Goal: Information Seeking & Learning: Learn about a topic

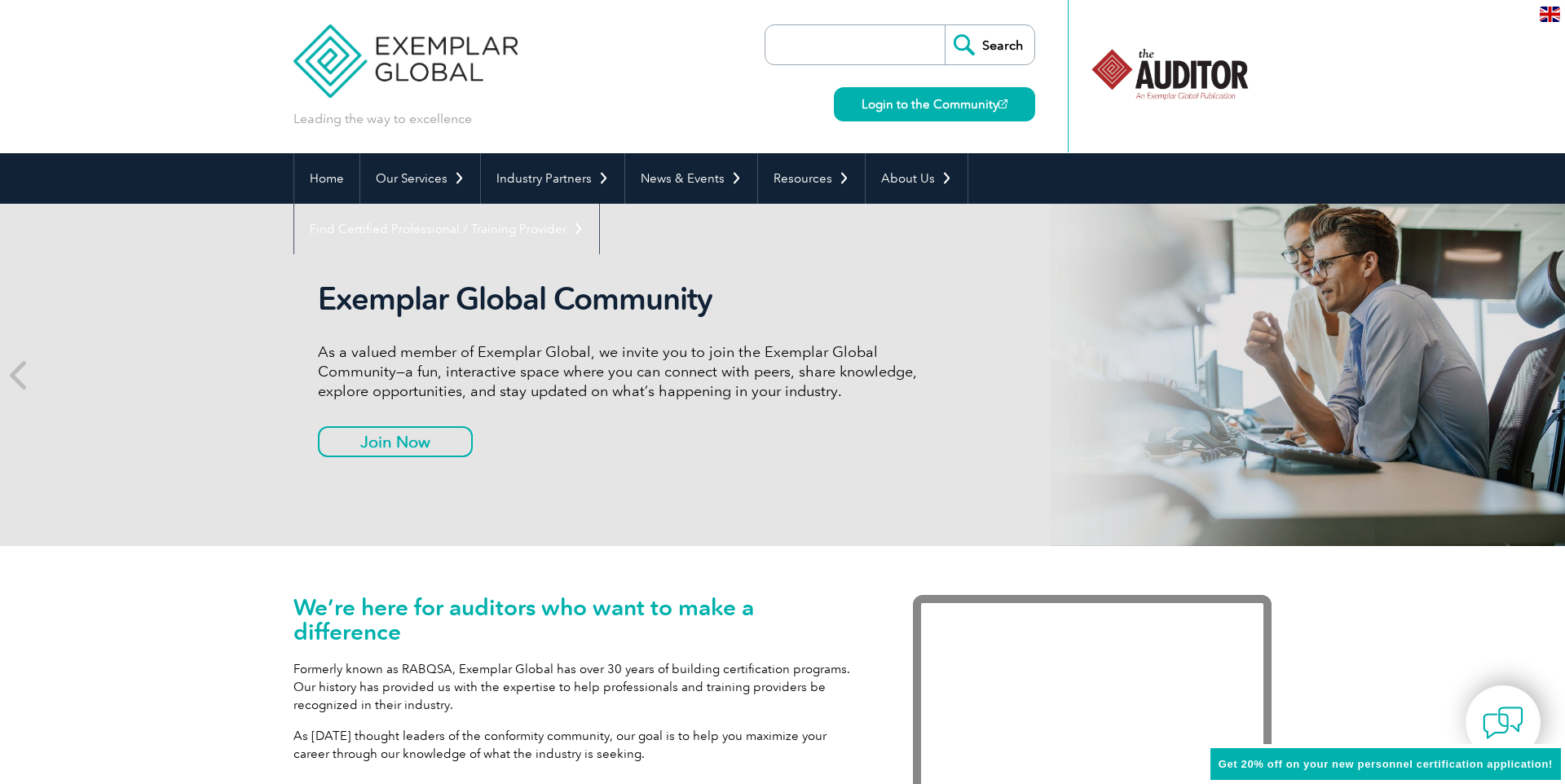
click at [679, 423] on div "Exemplar Global Community As a valued member of Exemplar Global, we invite you …" at bounding box center [623, 375] width 611 height 189
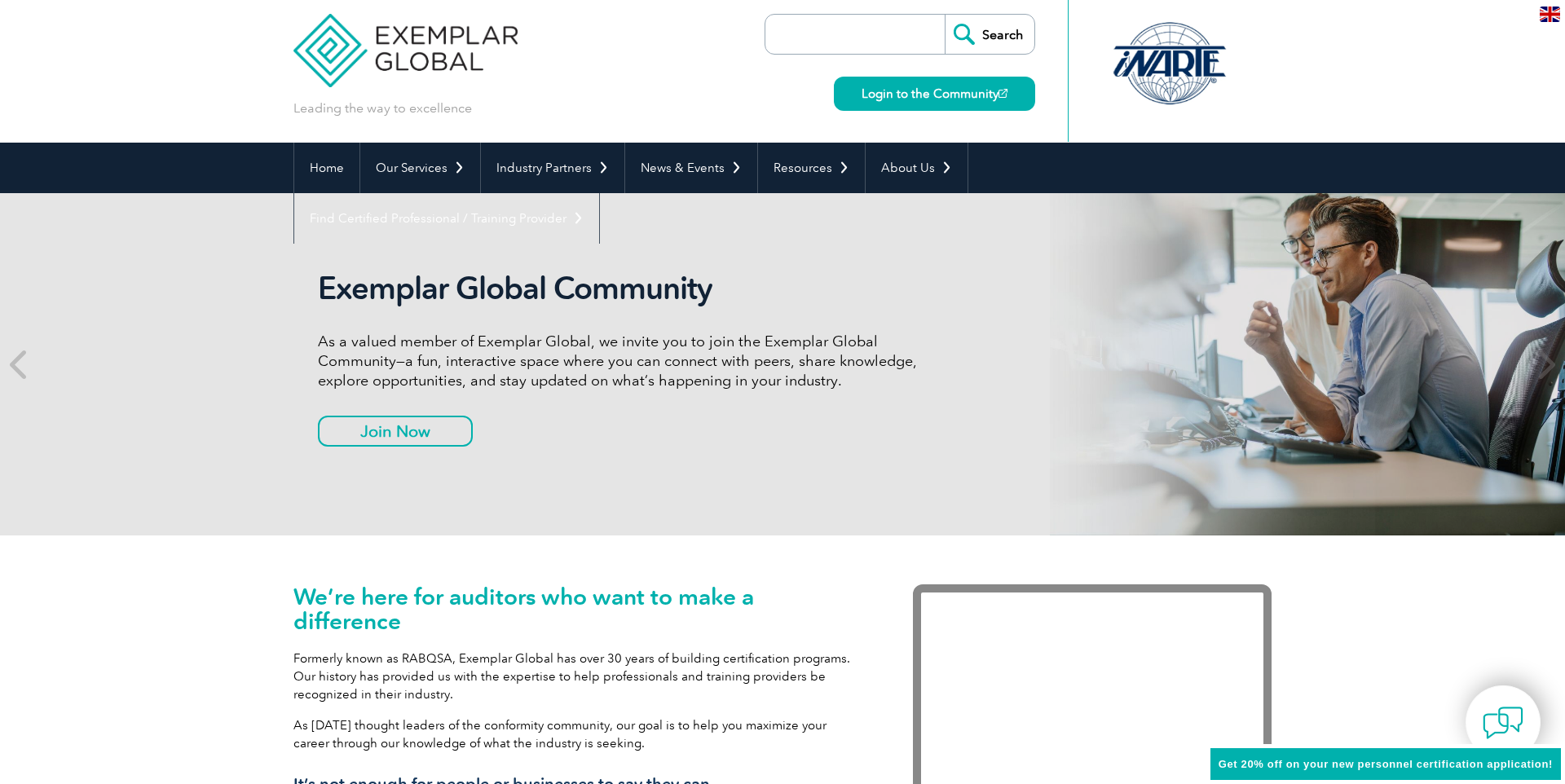
click at [845, 30] on input "search" at bounding box center [859, 34] width 171 height 39
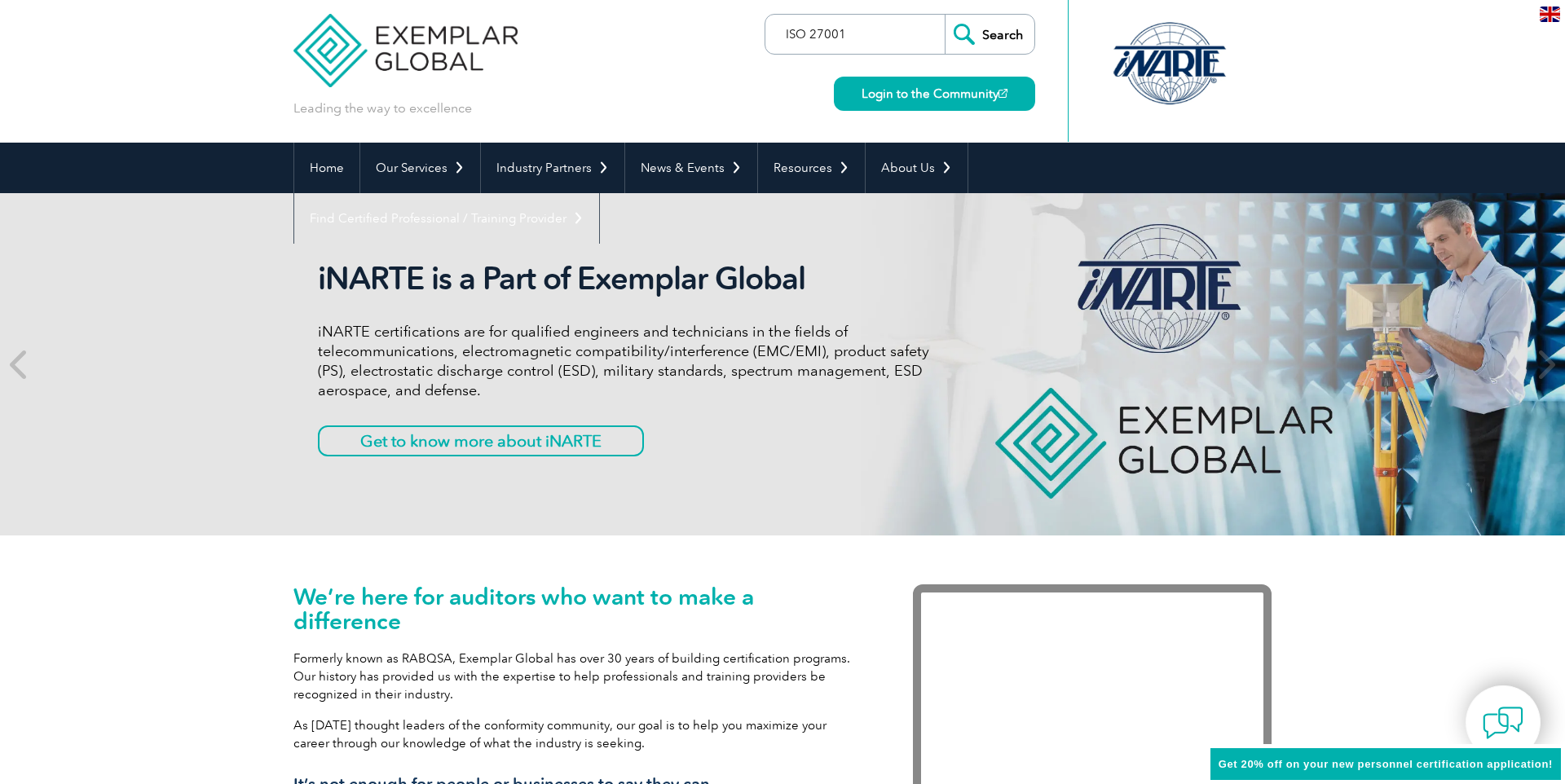
type input "ISO 27001"
click at [945, 14] on input "Search" at bounding box center [989, 34] width 90 height 39
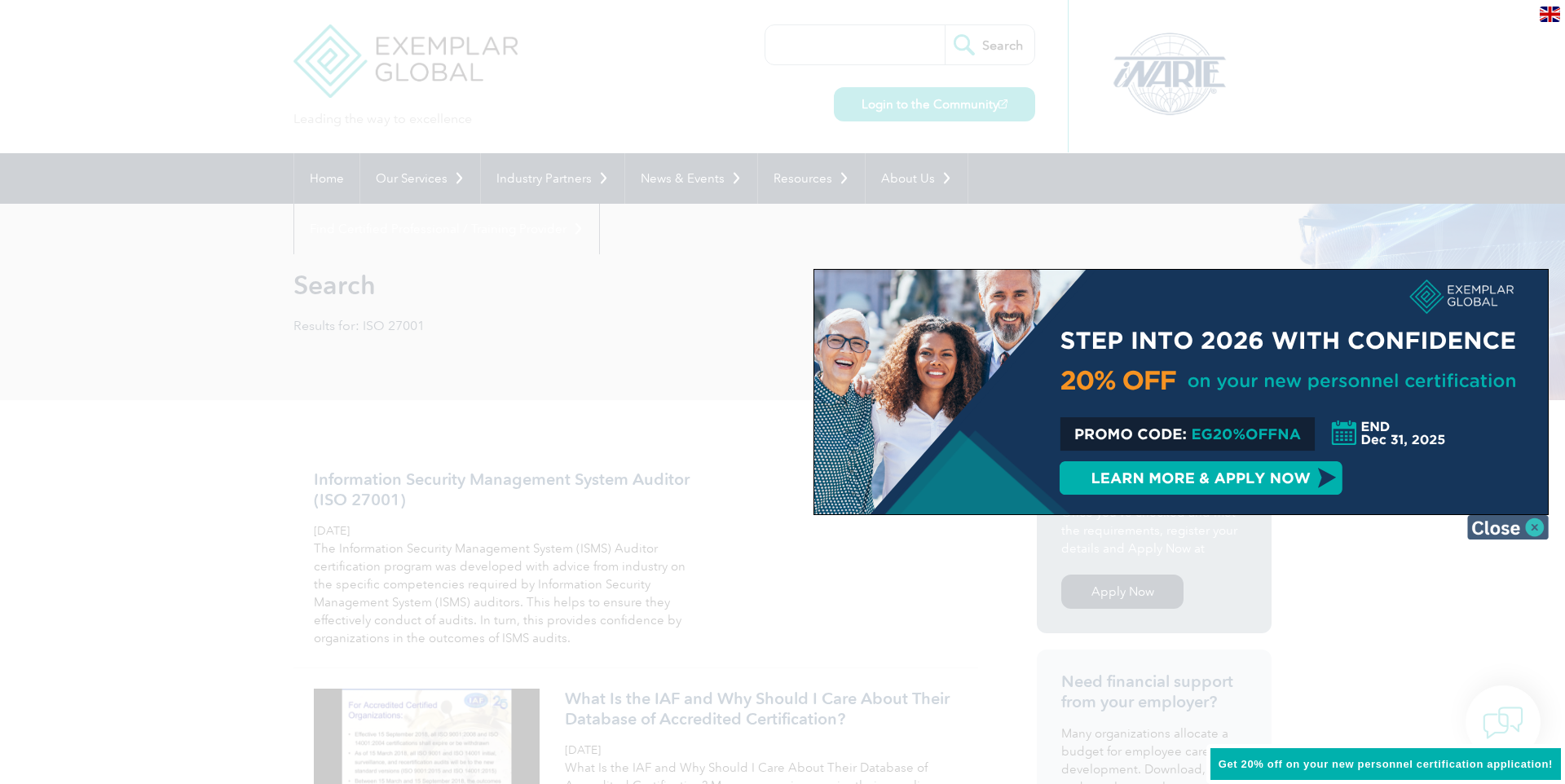
click at [1506, 526] on img at bounding box center [1507, 527] width 82 height 24
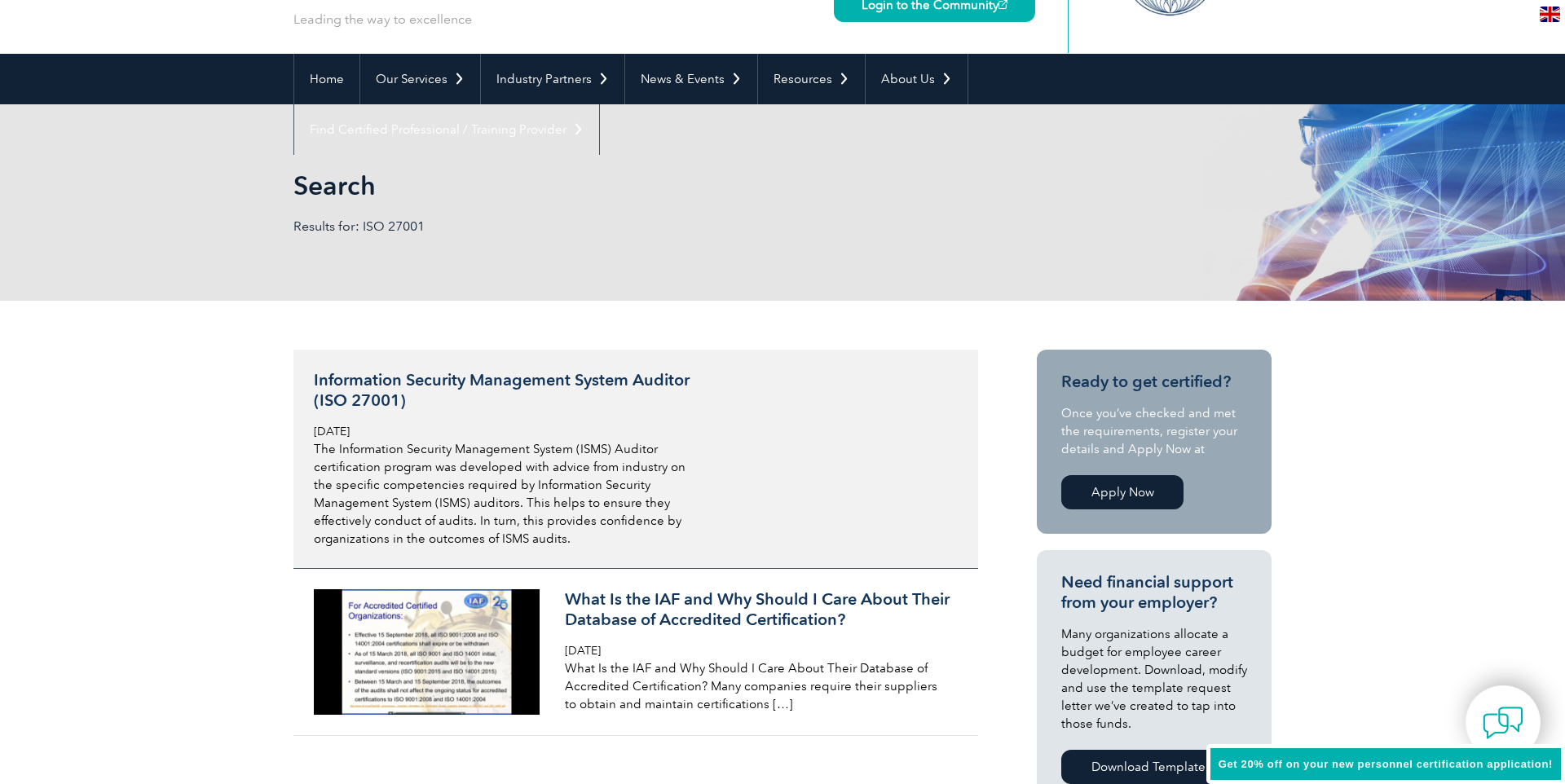
scroll to position [97, 0]
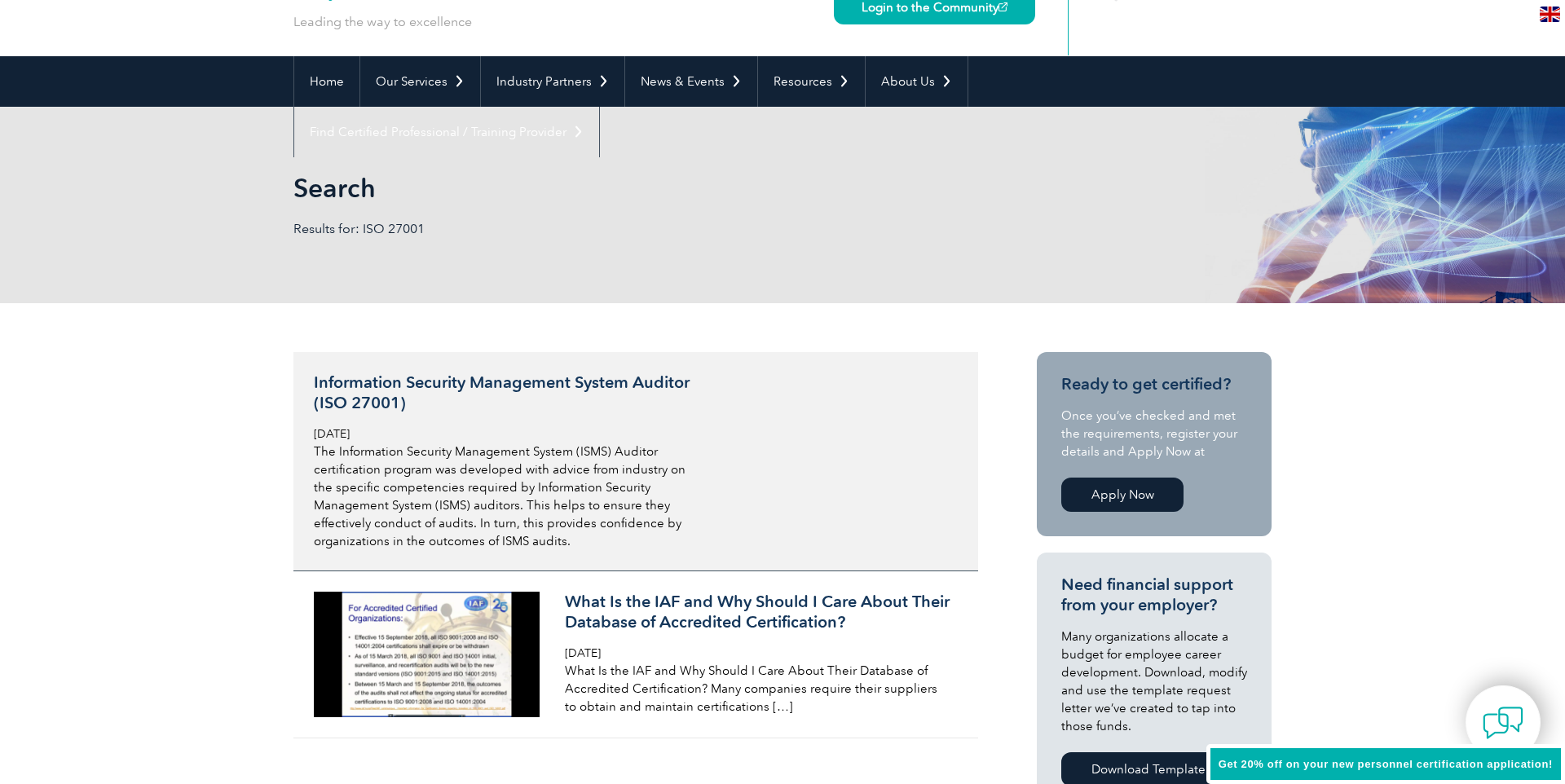
click at [479, 388] on h3 "Information Security Management System Auditor (ISO 27001)" at bounding box center [507, 392] width 387 height 40
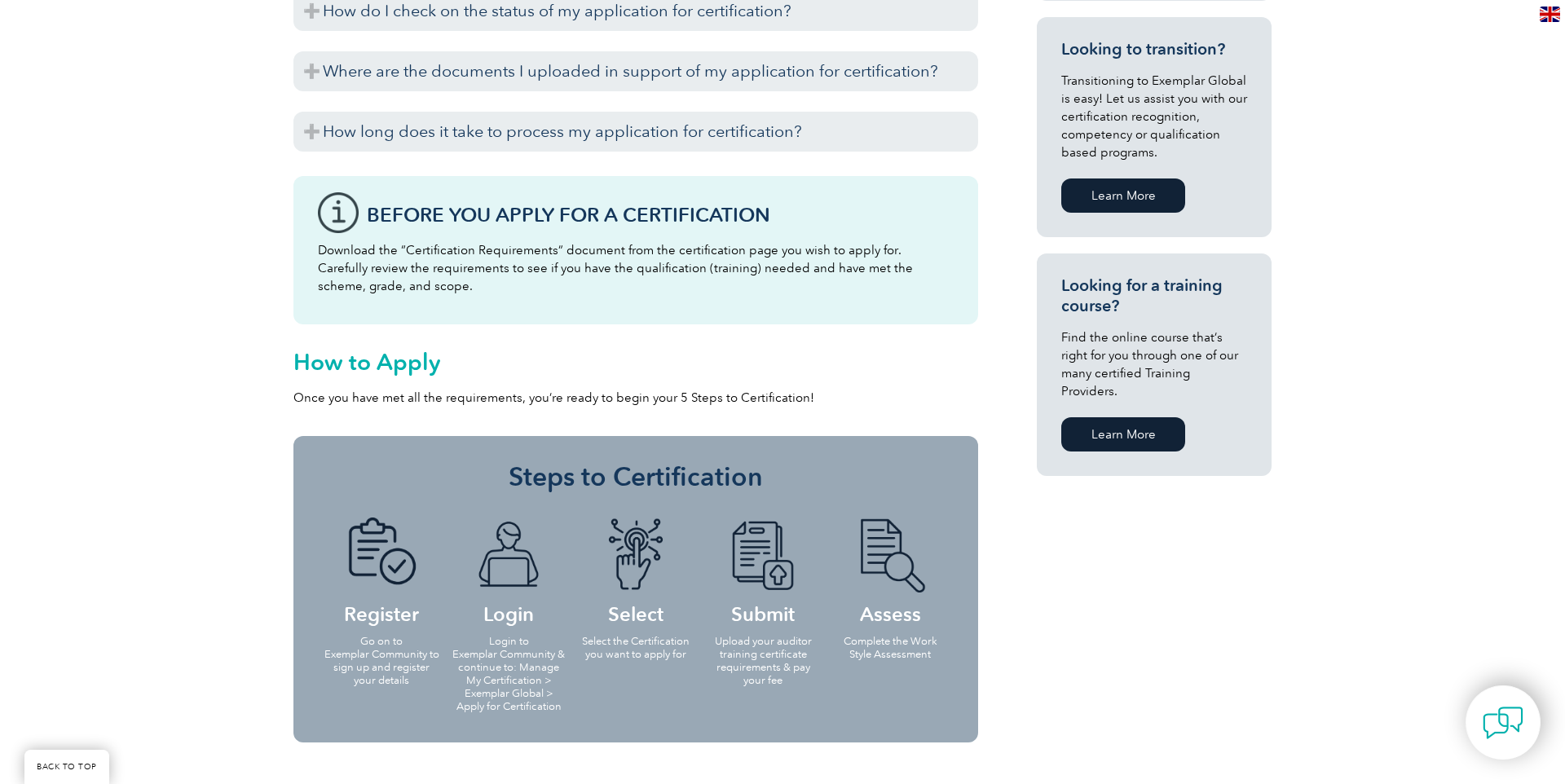
scroll to position [711, 0]
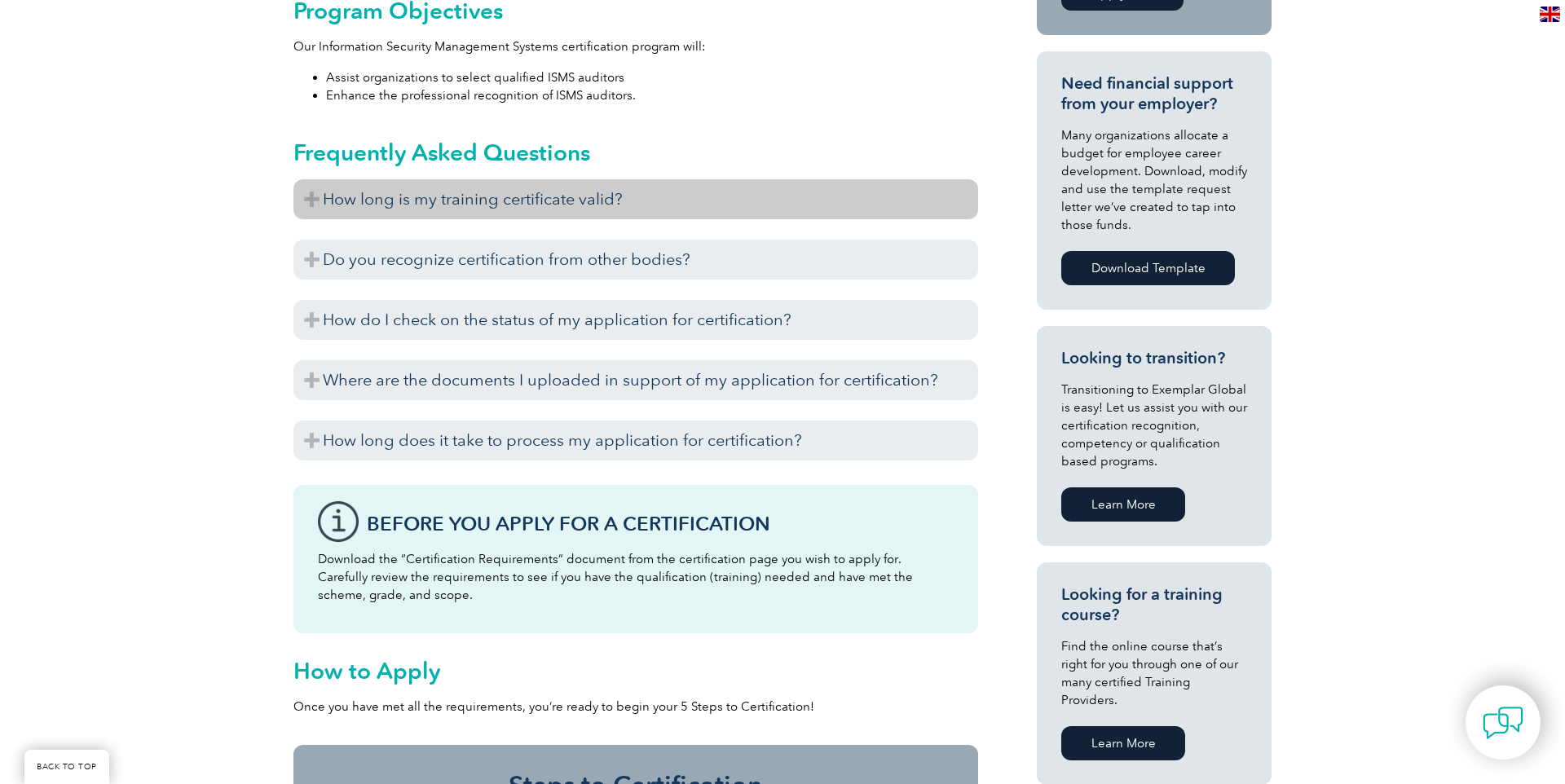
click at [568, 201] on h3 "How long is my training certificate valid?" at bounding box center [635, 199] width 684 height 40
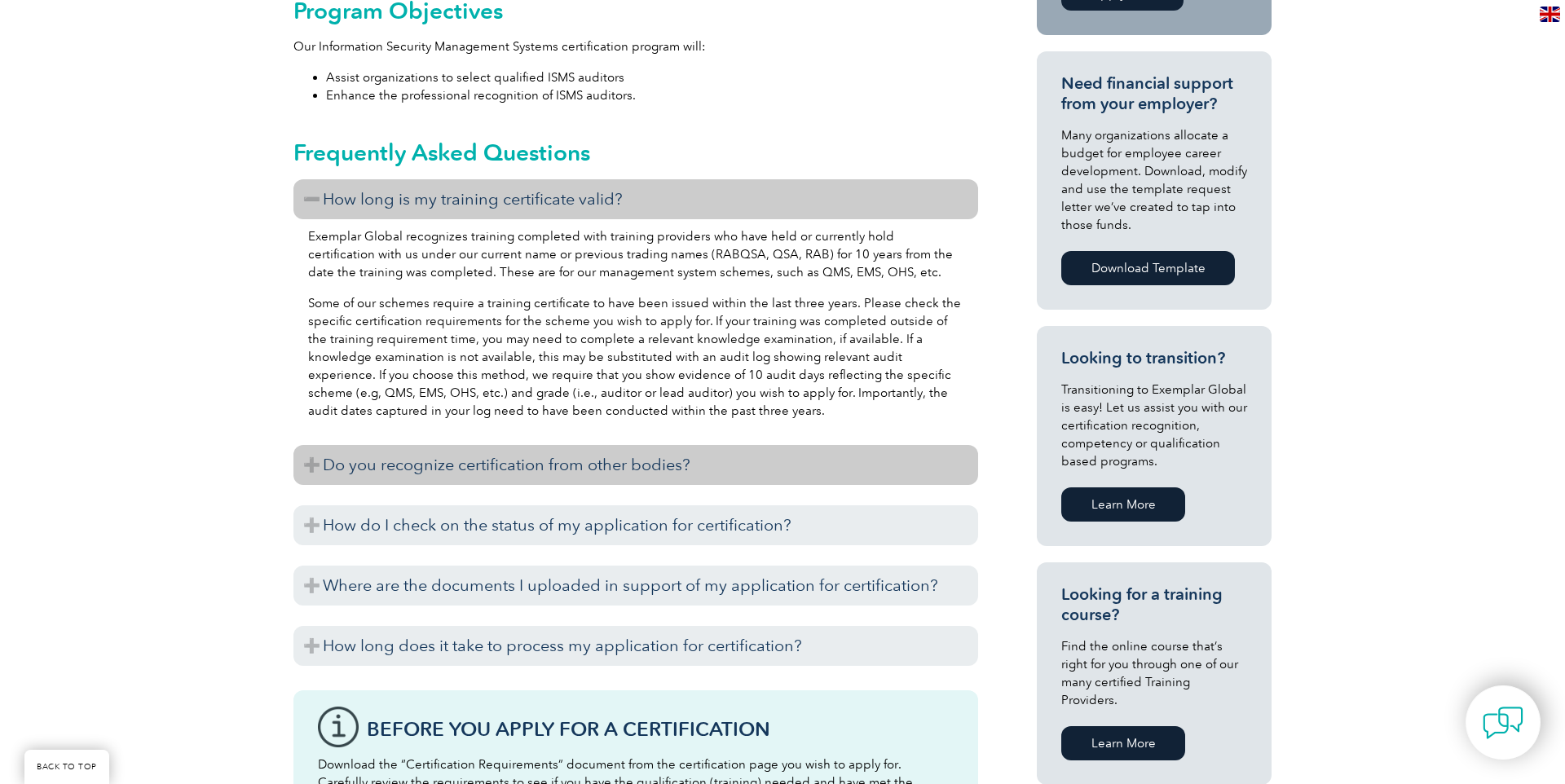
click at [556, 454] on h3 "Do you recognize certification from other bodies?" at bounding box center [635, 465] width 684 height 40
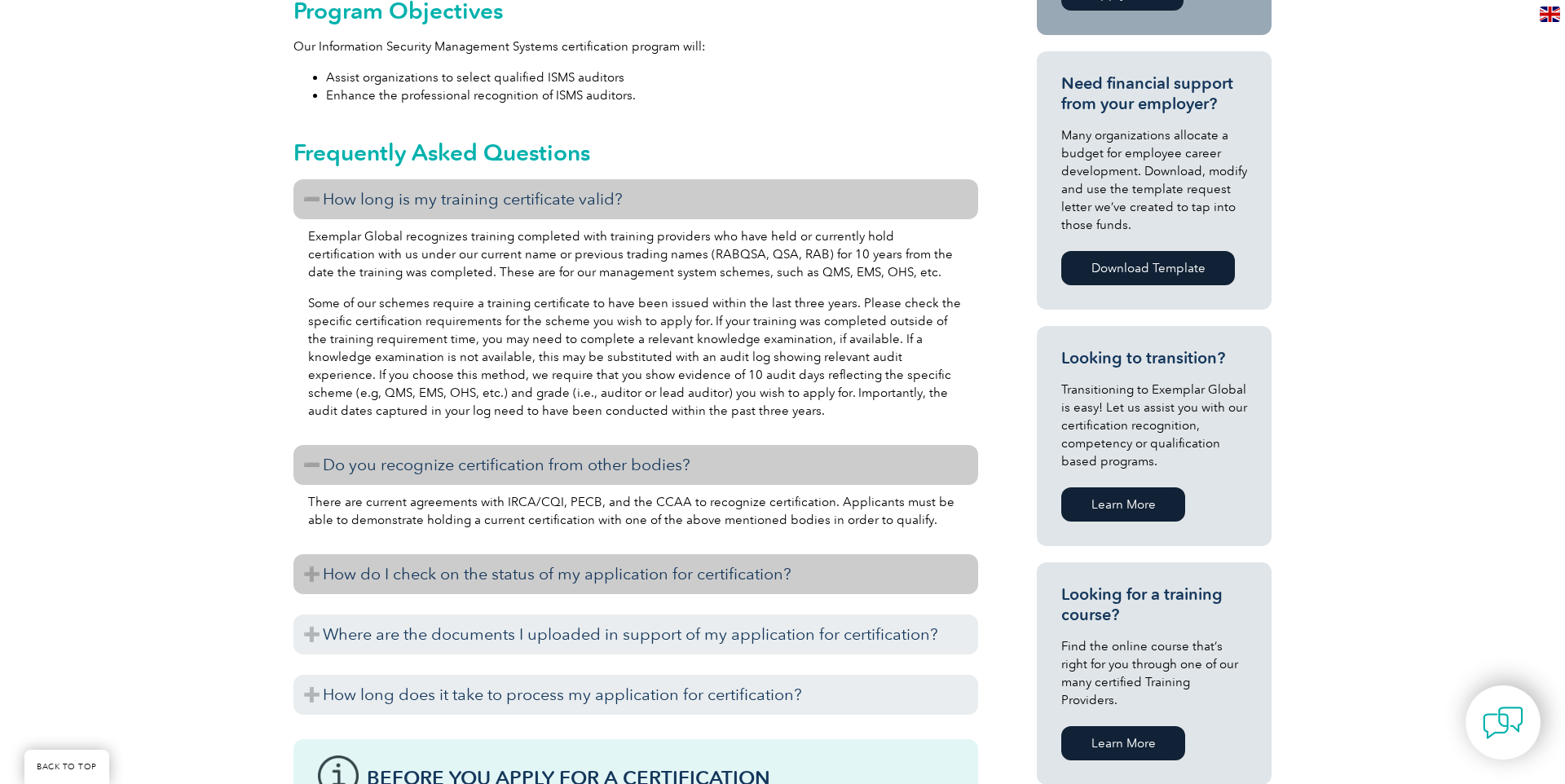
click at [509, 565] on h3 "How do I check on the status of my application for certification?" at bounding box center [635, 574] width 684 height 40
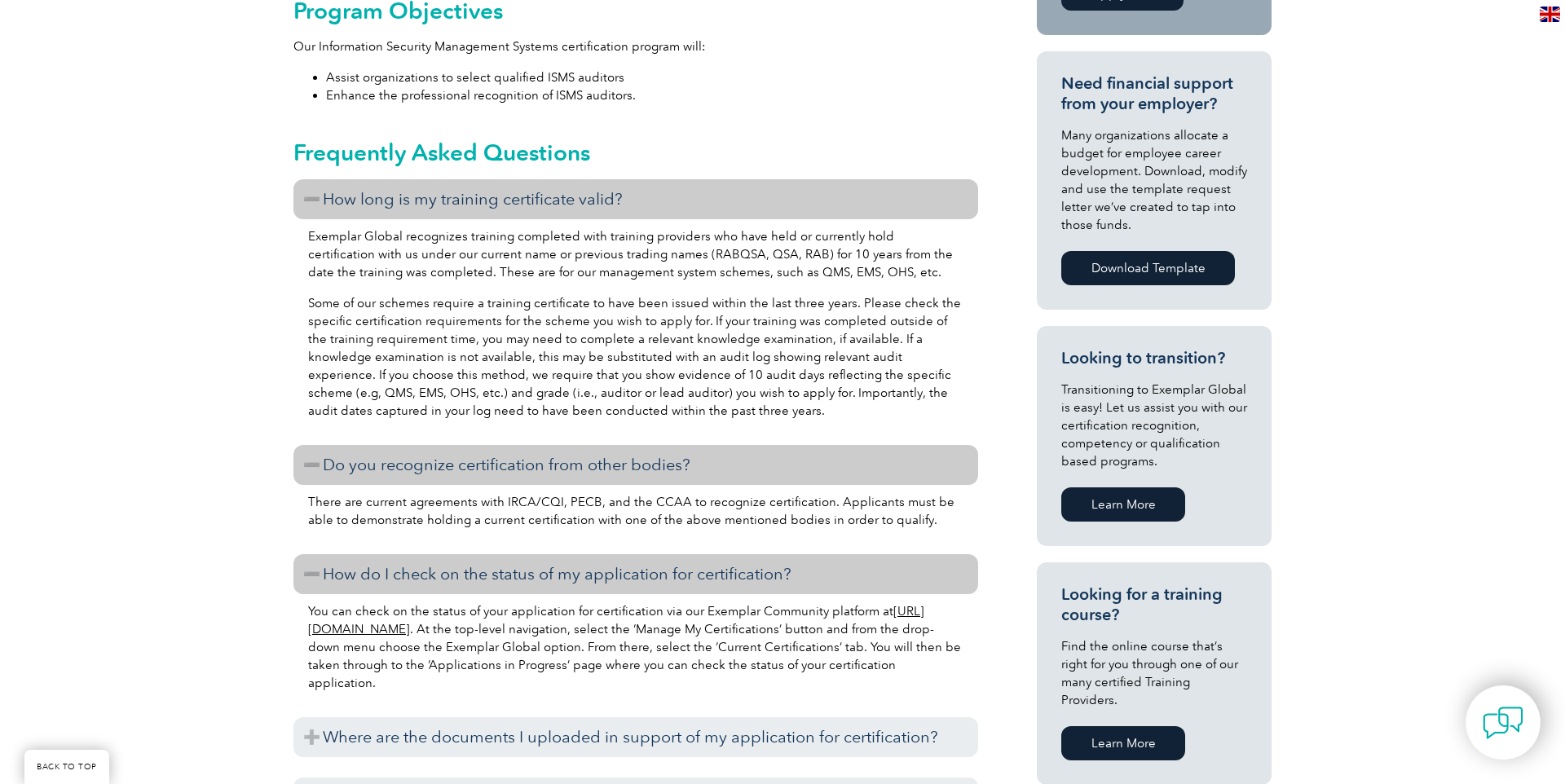
scroll to position [779, 0]
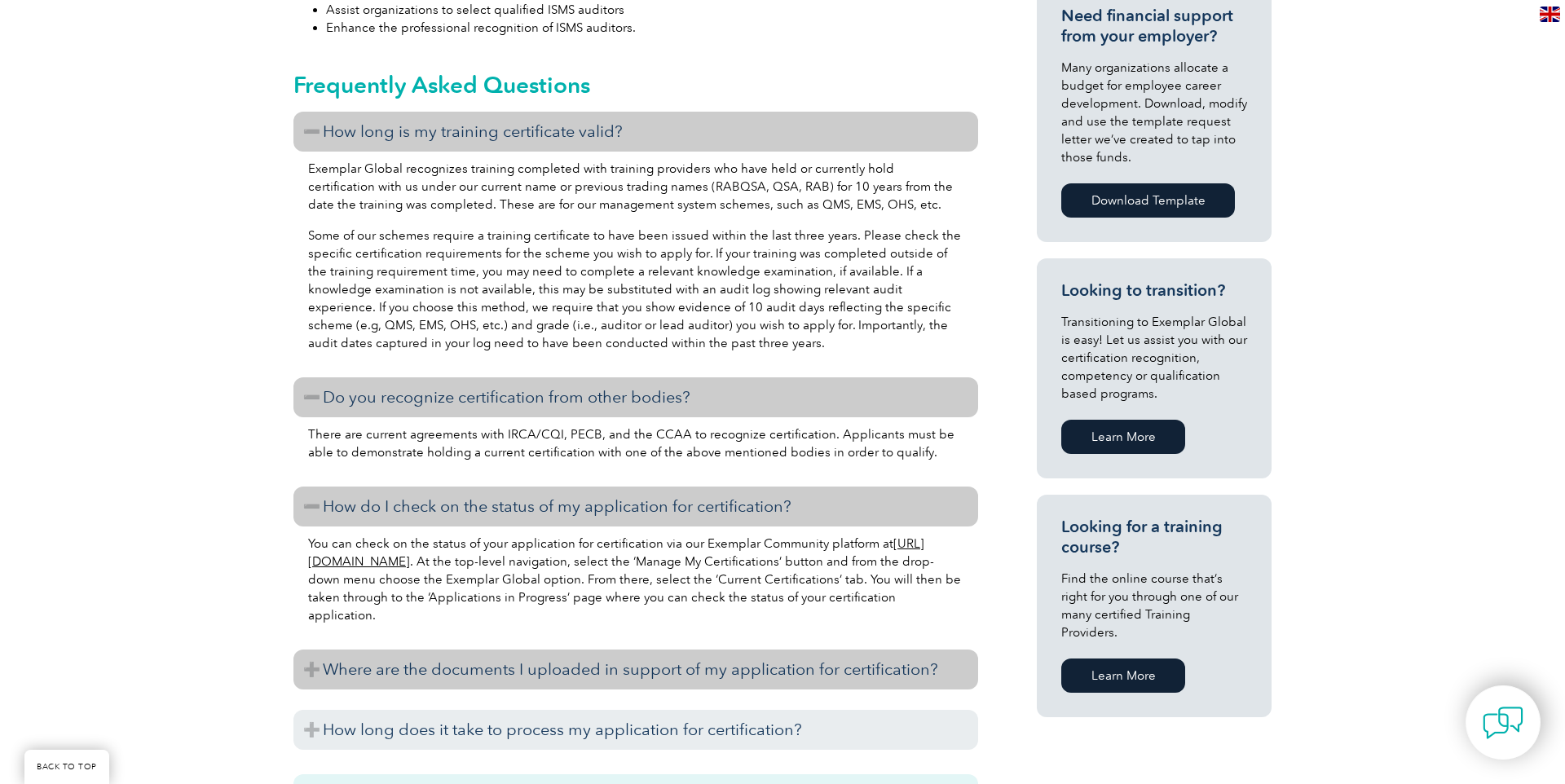
click at [485, 659] on h3 "Where are the documents I uploaded in support of my application for certificati…" at bounding box center [635, 670] width 684 height 40
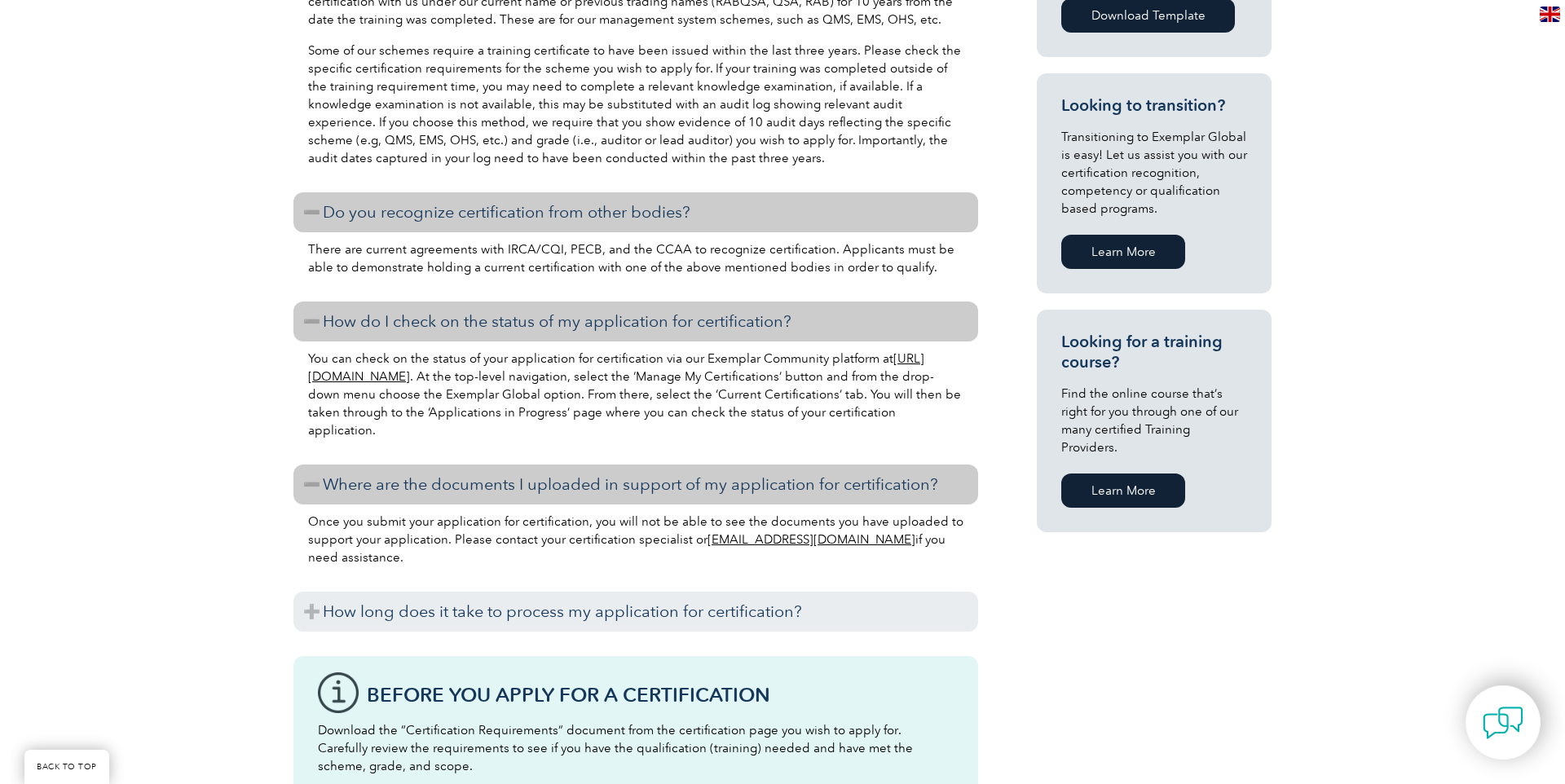
scroll to position [962, 0]
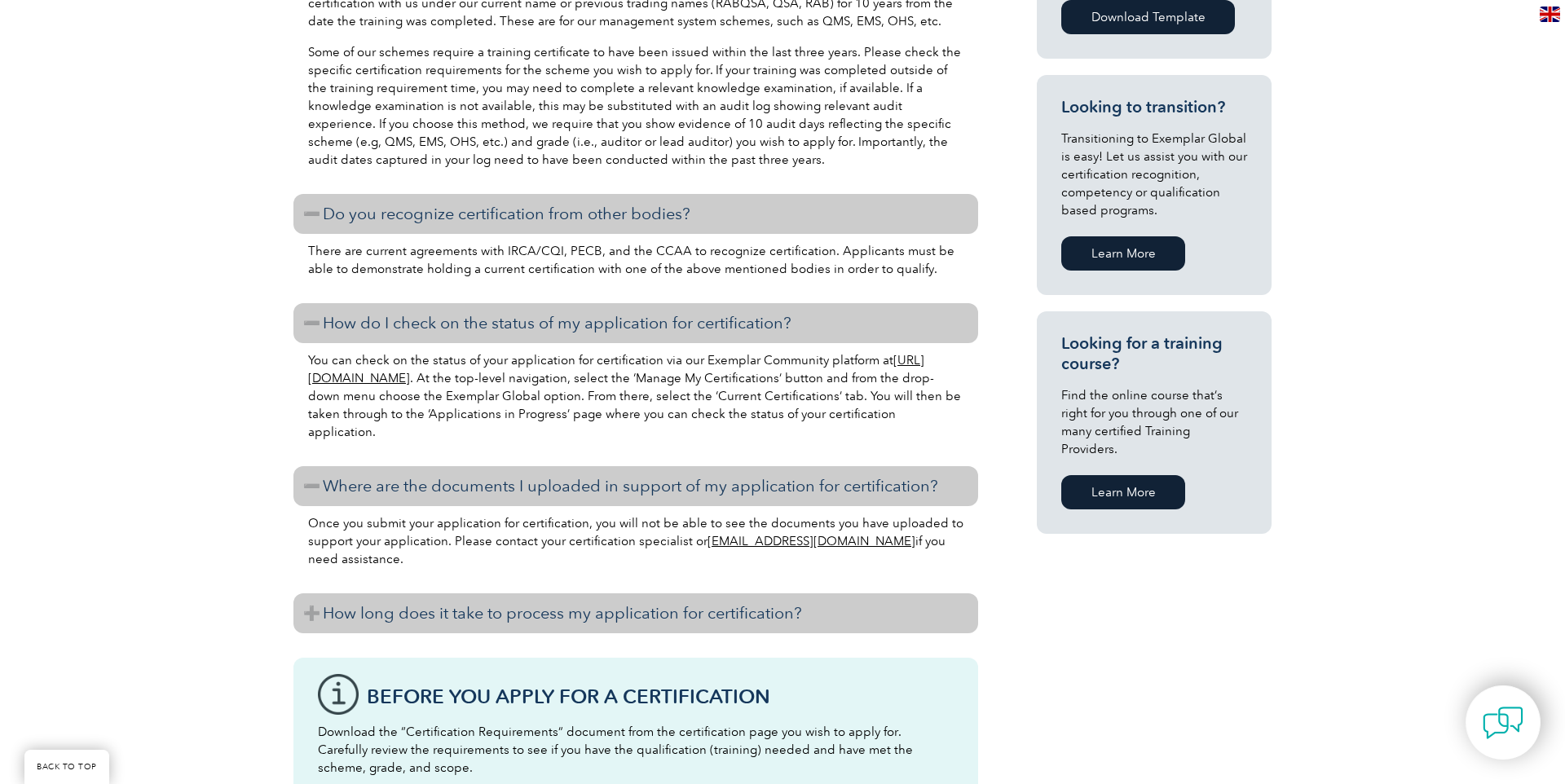
click at [501, 621] on h3 "How long does it take to process my application for certification?" at bounding box center [635, 613] width 684 height 40
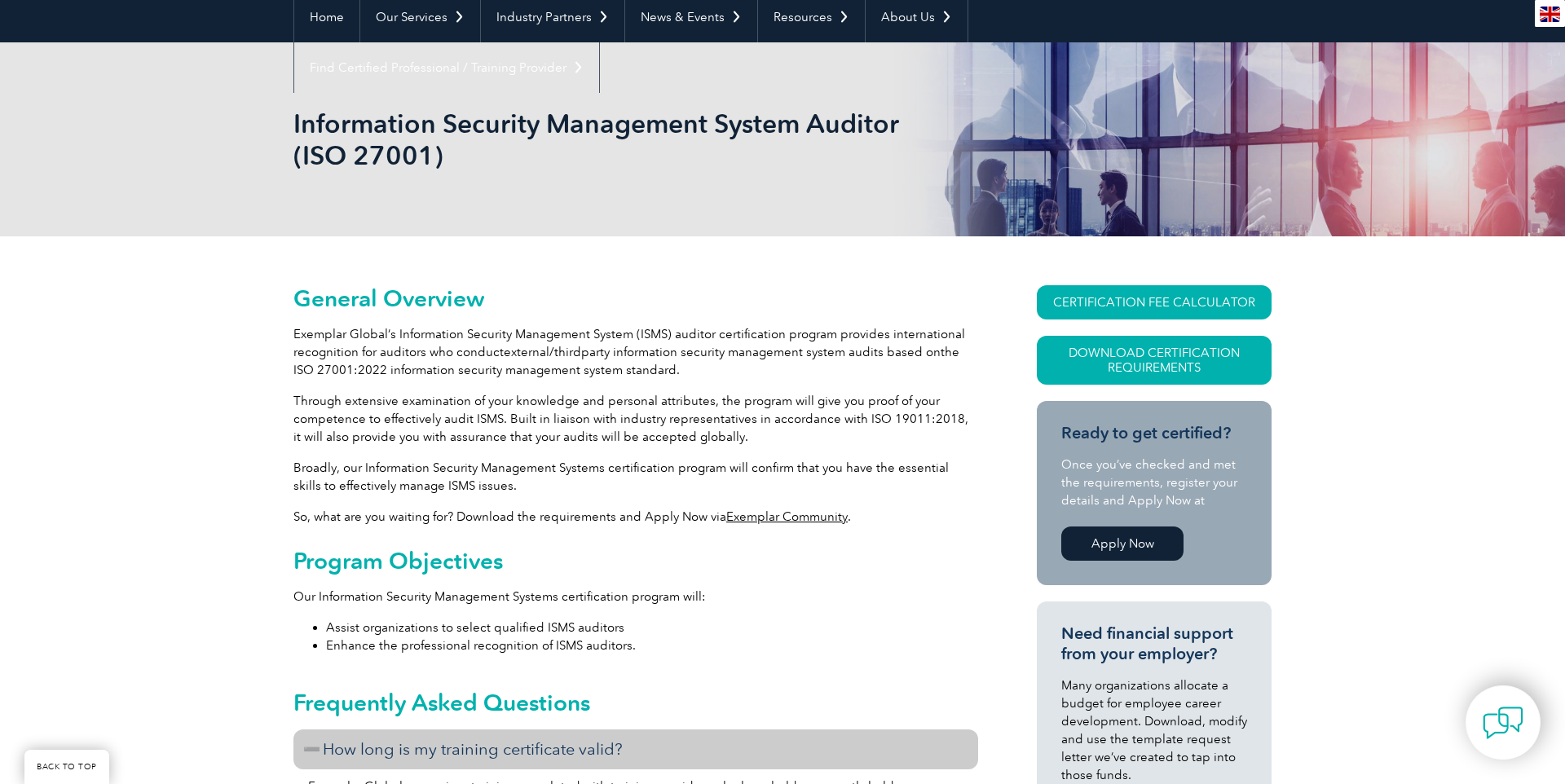
scroll to position [0, 0]
